Goal: Navigation & Orientation: Find specific page/section

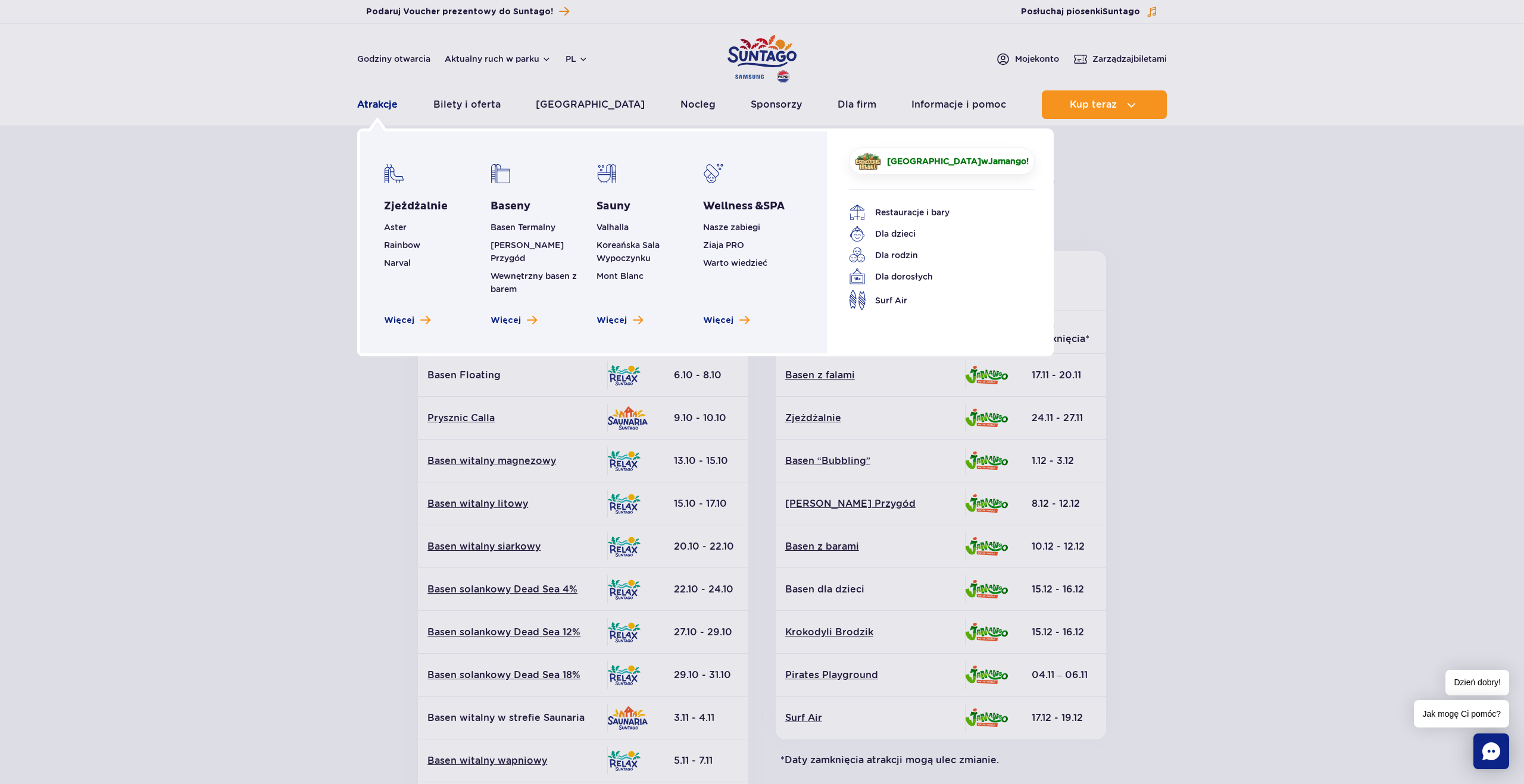
click at [369, 110] on link "Atrakcje" at bounding box center [377, 105] width 40 height 28
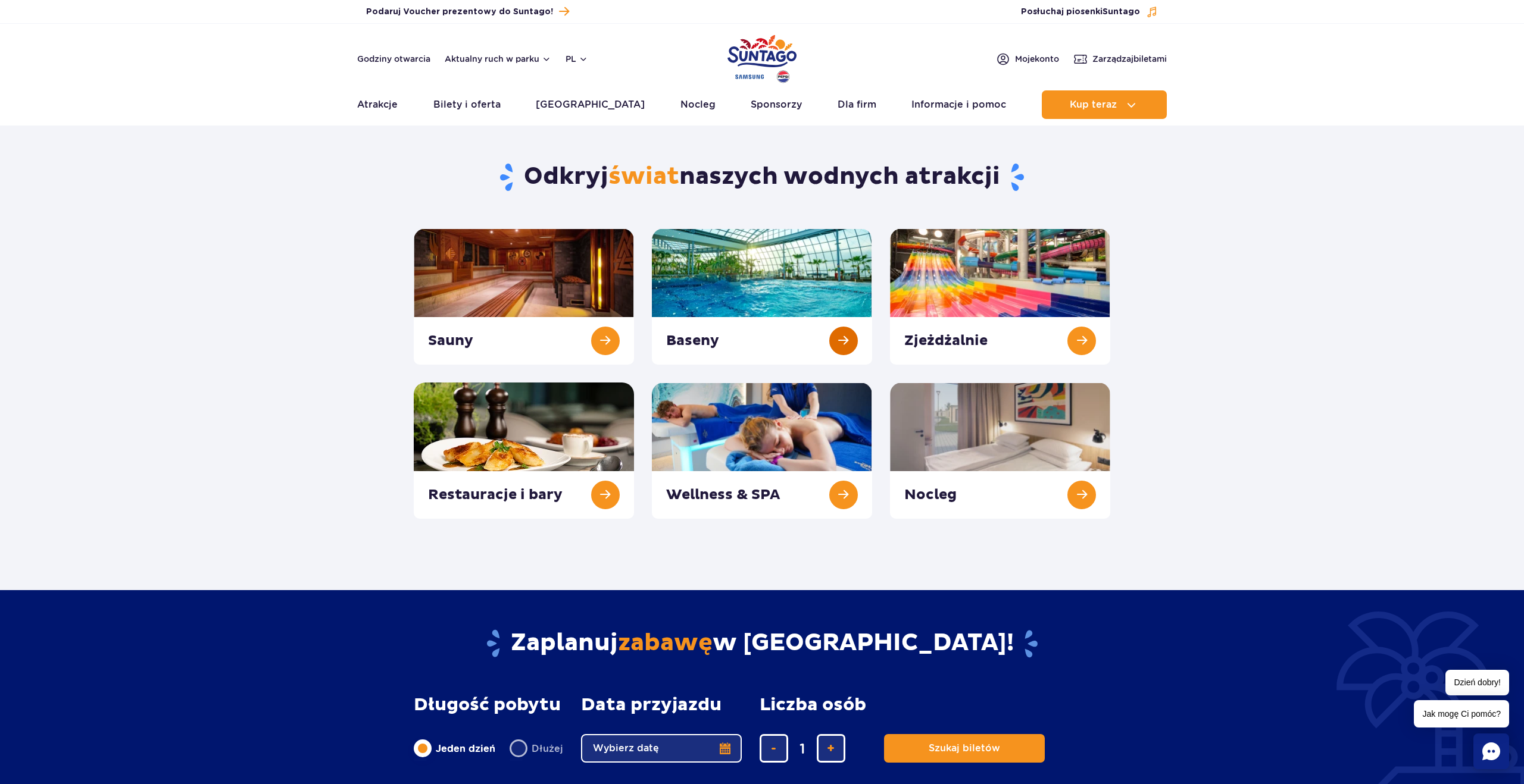
click at [770, 286] on link at bounding box center [762, 296] width 220 height 136
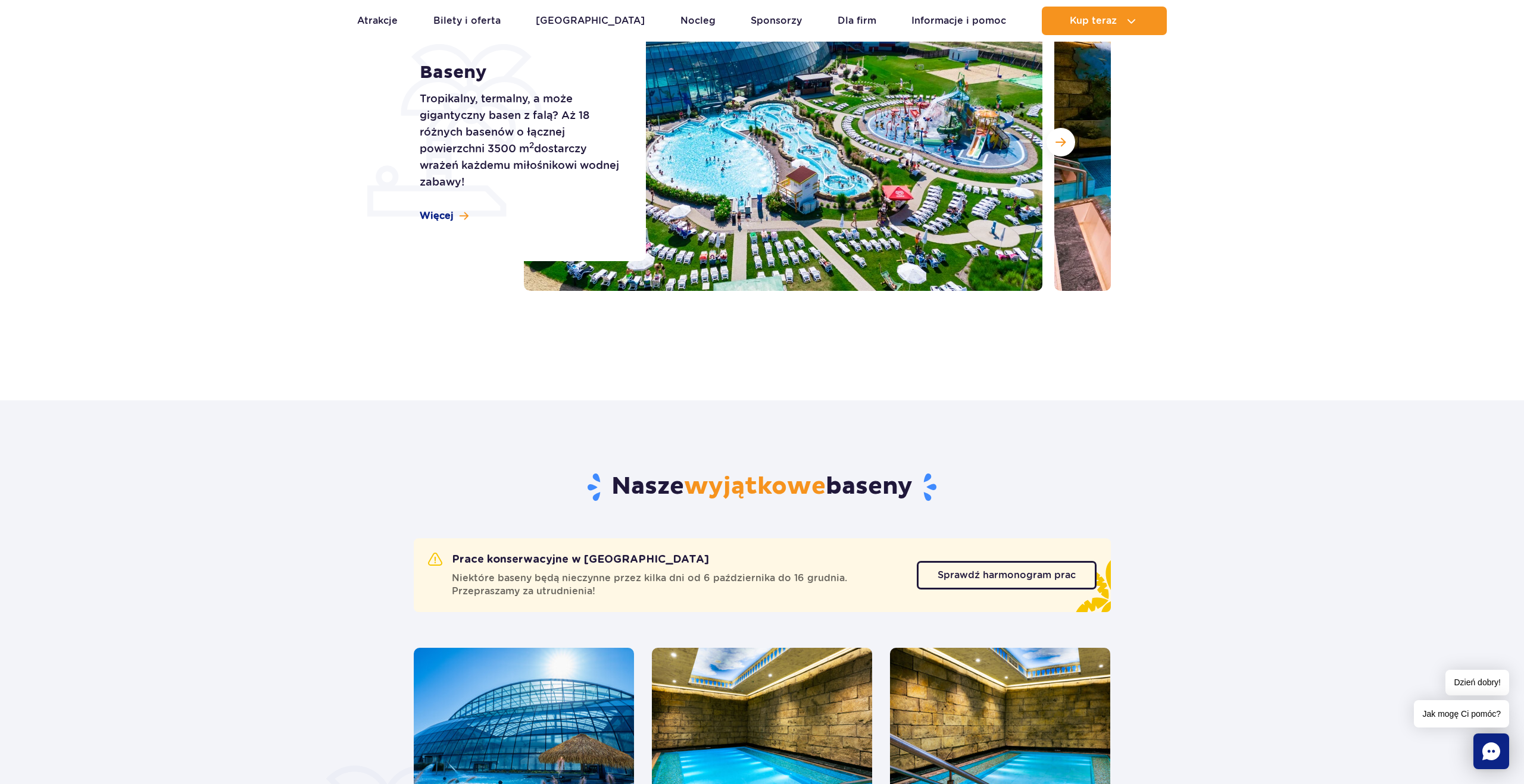
scroll to position [160, 0]
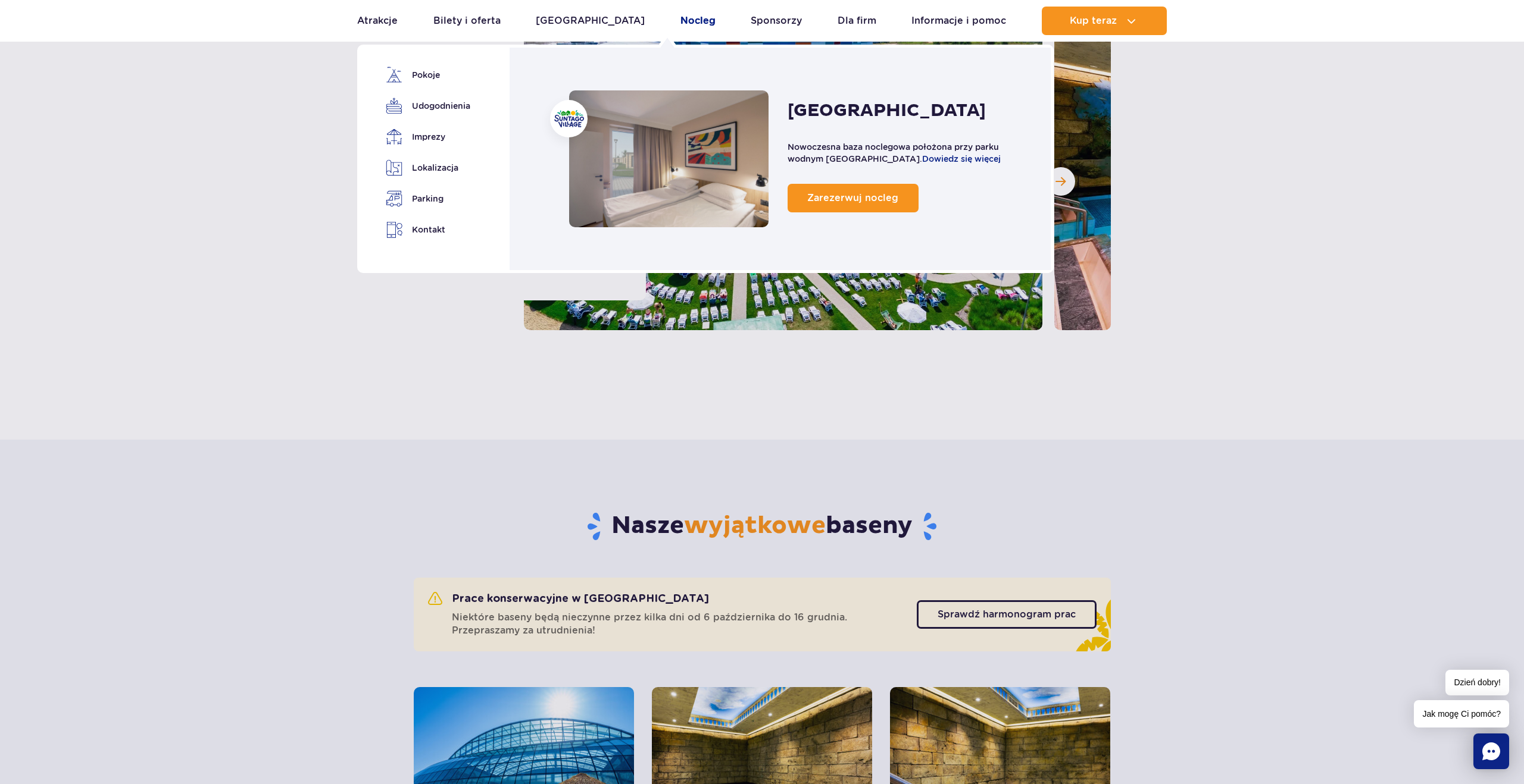
click at [680, 23] on link "Nocleg" at bounding box center [697, 21] width 35 height 28
